Goal: Check status

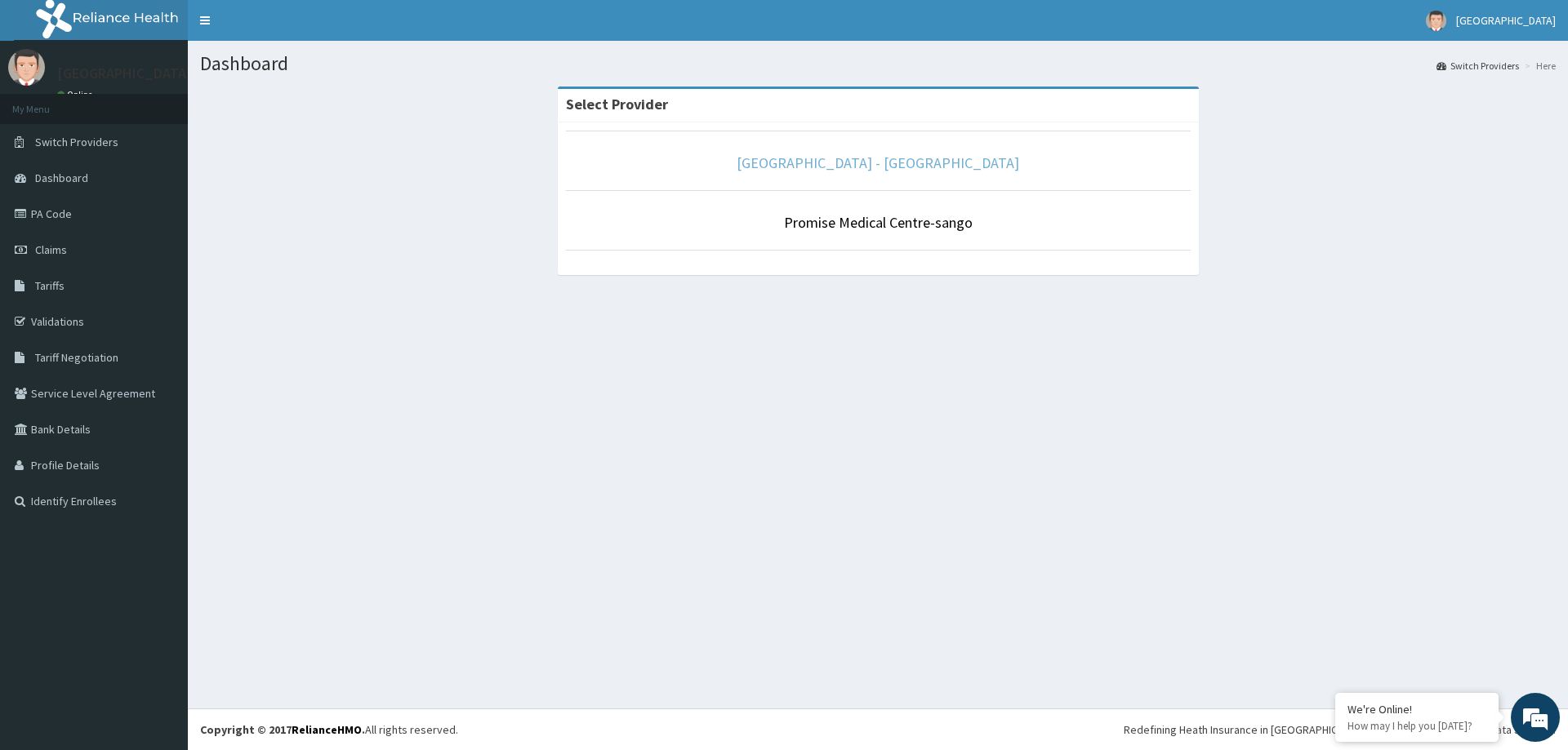
click at [954, 154] on link "[GEOGRAPHIC_DATA] - [GEOGRAPHIC_DATA]" at bounding box center [878, 163] width 283 height 18
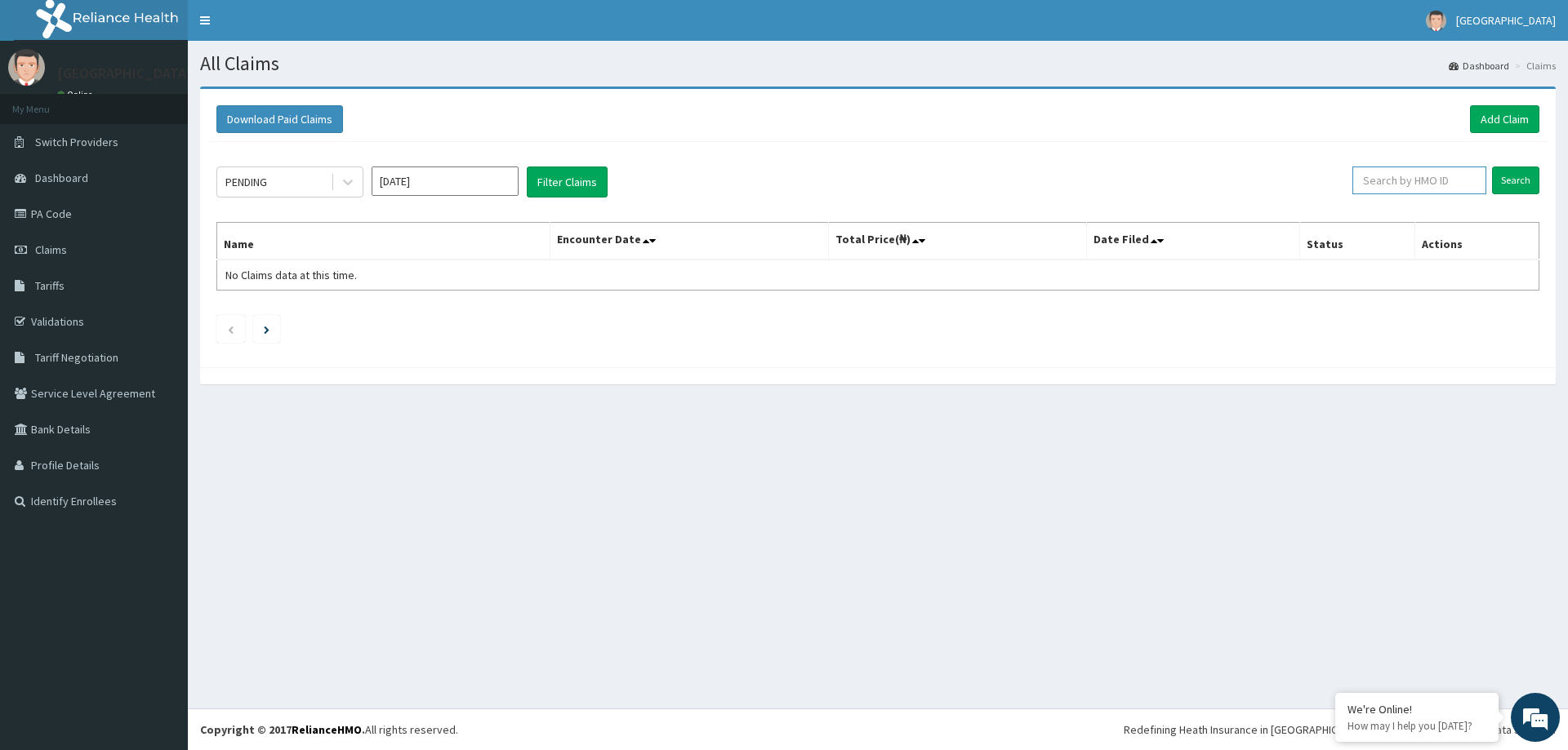
click at [1381, 178] on input "text" at bounding box center [1419, 180] width 134 height 28
drag, startPoint x: 1381, startPoint y: 178, endPoint x: 1376, endPoint y: 187, distance: 10.3
paste input "LSG/10003/C"
click at [1504, 188] on input "Search" at bounding box center [1516, 180] width 47 height 28
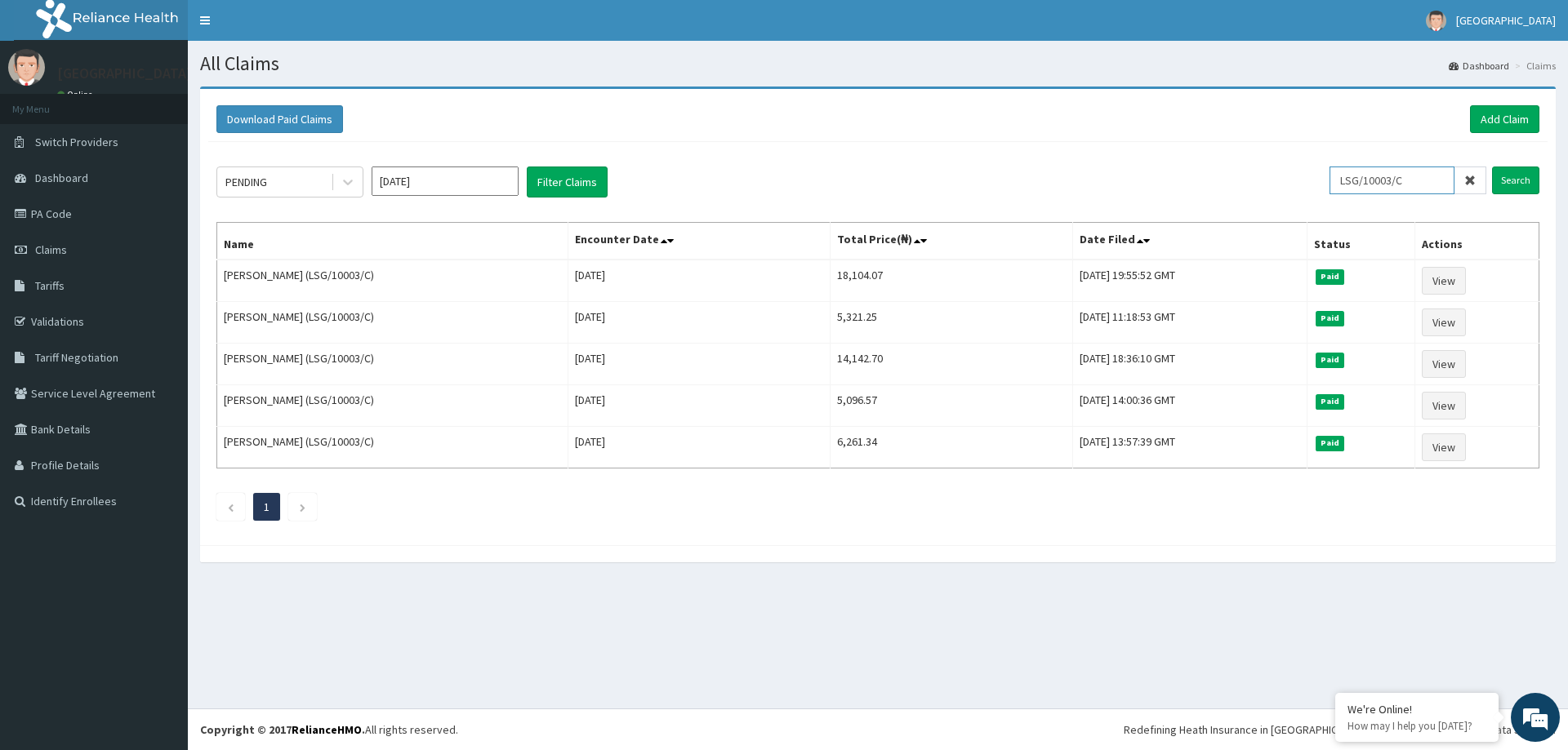
click at [1410, 184] on input "LSG/10003/C" at bounding box center [1392, 180] width 125 height 28
paste input "PFN/10150/A"
click at [1503, 185] on input "Search" at bounding box center [1516, 180] width 47 height 28
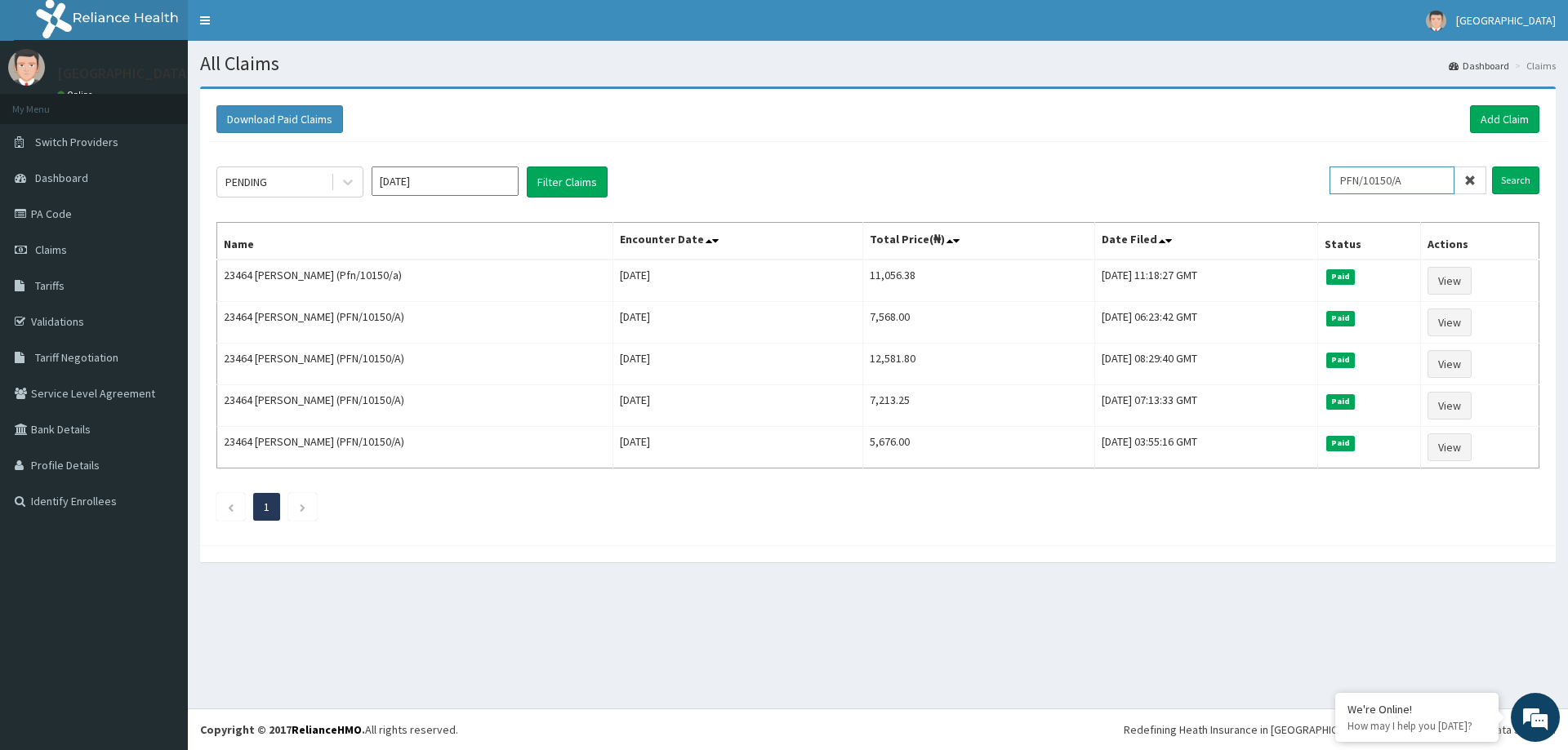
click at [1401, 183] on input "PFN/10150/A" at bounding box center [1392, 180] width 125 height 28
paste input "GMT/10542/B"
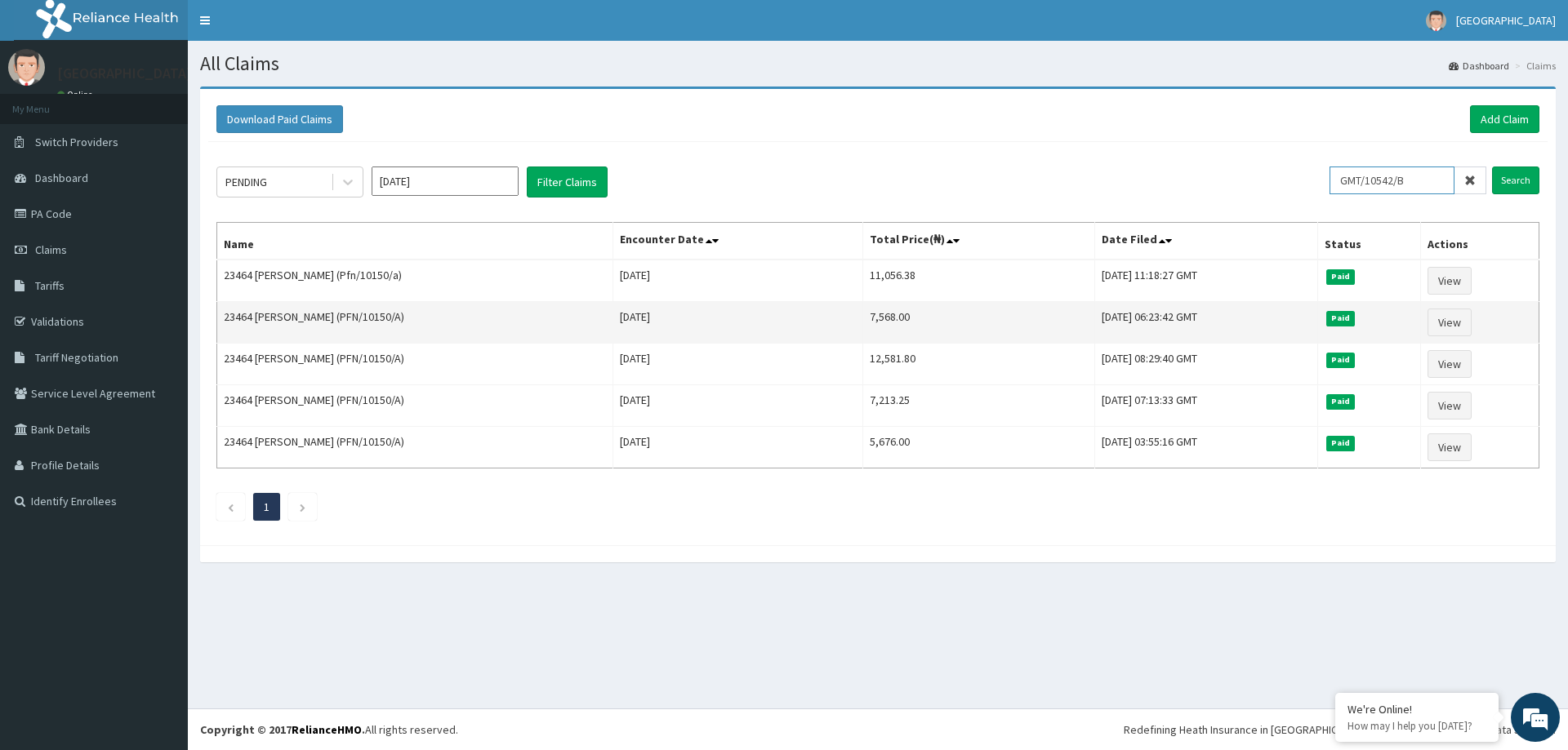
click at [1492, 166] on input "Search" at bounding box center [1516, 180] width 47 height 28
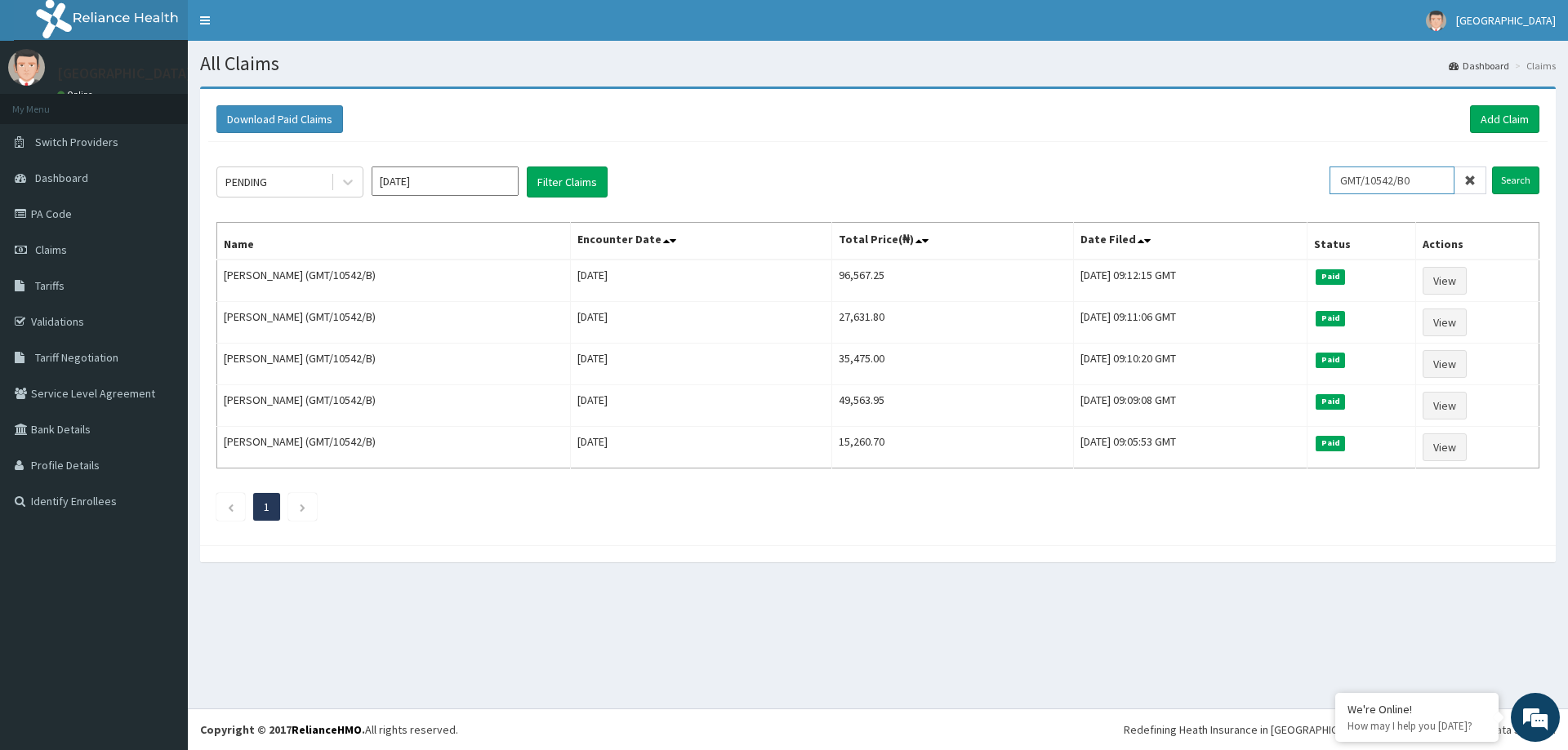
type input "GMT/10542/B0"
